Goal: Task Accomplishment & Management: Use online tool/utility

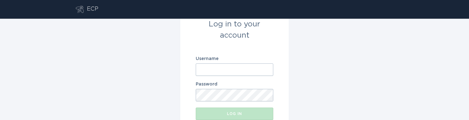
click at [226, 69] on input "Username" at bounding box center [234, 69] width 77 height 12
paste input "[EMAIL_ADDRESS][DOMAIN_NAME]"
type input "[EMAIL_ADDRESS][DOMAIN_NAME]"
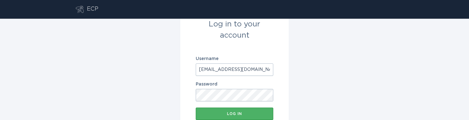
click at [255, 111] on button "Log in" at bounding box center [234, 113] width 77 height 12
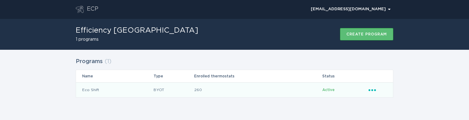
click at [374, 88] on icon "Ellipsis" at bounding box center [372, 88] width 9 height 5
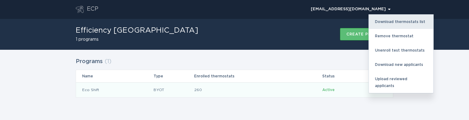
click at [396, 20] on div "Download thermostats list" at bounding box center [401, 22] width 64 height 14
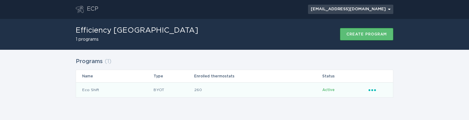
click at [385, 7] on div "[EMAIL_ADDRESS][DOMAIN_NAME] Chevron" at bounding box center [351, 9] width 80 height 4
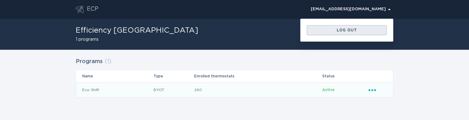
click at [353, 29] on div "Log out" at bounding box center [347, 30] width 74 height 4
